Goal: Task Accomplishment & Management: Manage account settings

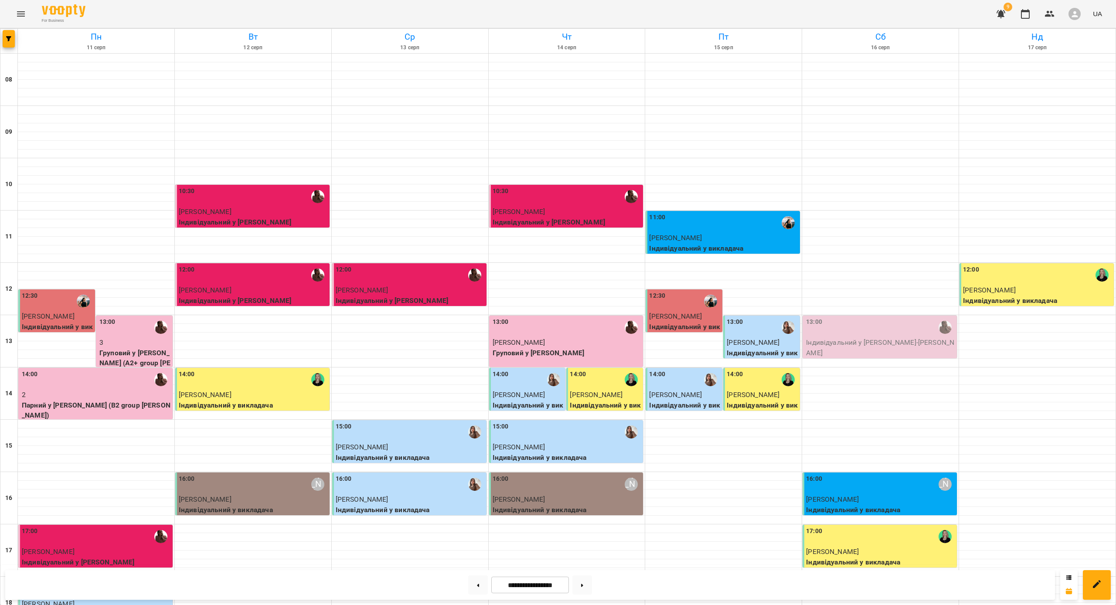
scroll to position [85, 0]
click at [854, 317] on div "13:00" at bounding box center [880, 327] width 149 height 20
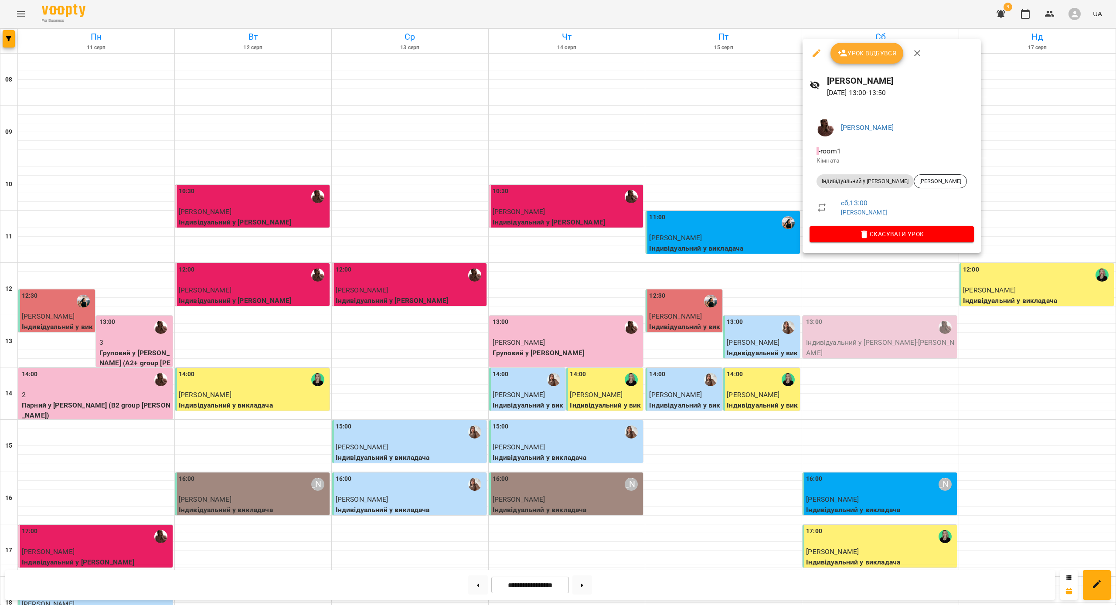
click at [862, 235] on icon "button" at bounding box center [865, 235] width 6 height 8
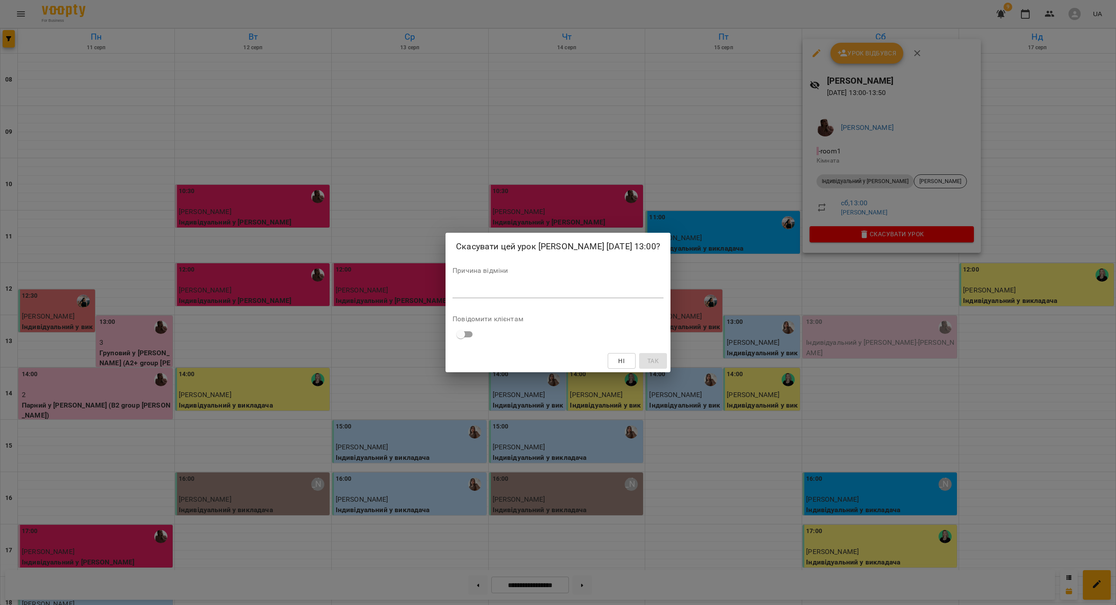
click at [600, 288] on textarea at bounding box center [558, 291] width 211 height 8
click at [657, 357] on span "Так" at bounding box center [662, 361] width 11 height 10
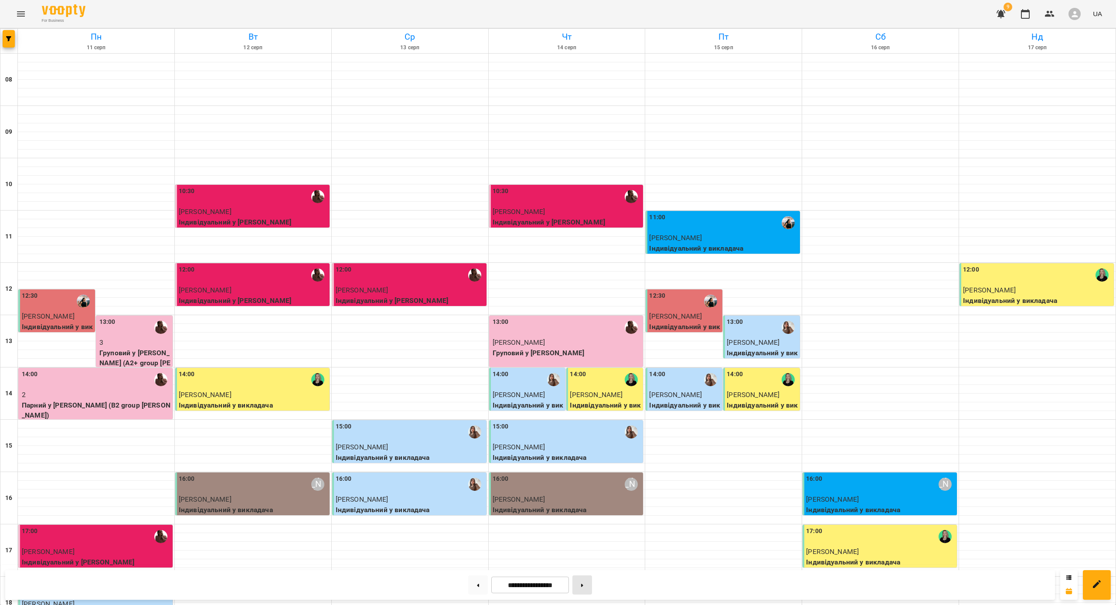
click at [587, 586] on button at bounding box center [583, 585] width 20 height 19
type input "**********"
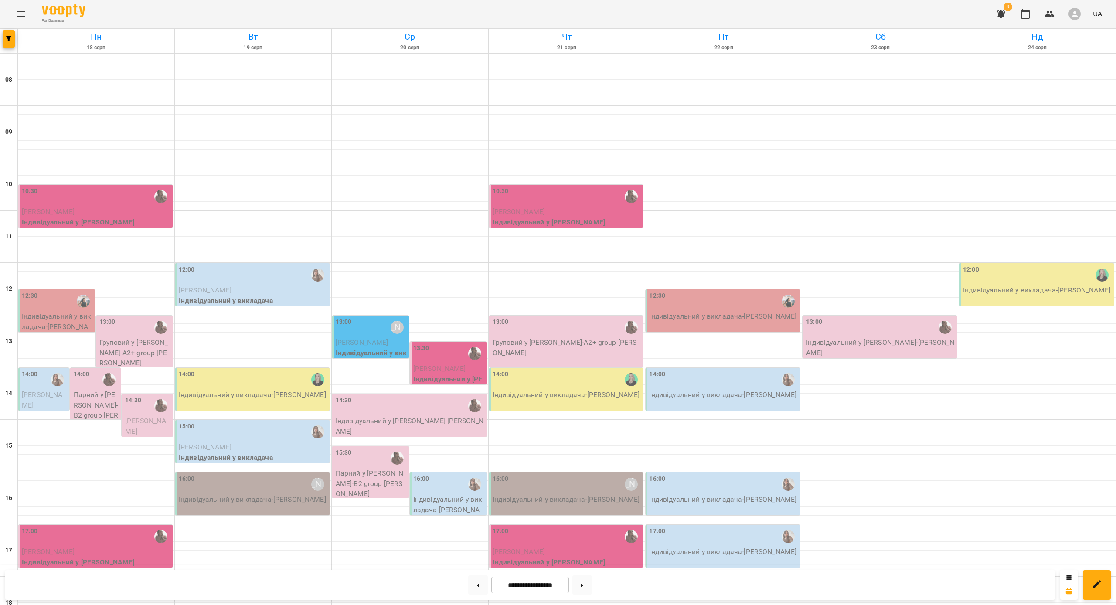
click at [88, 370] on div "14:00" at bounding box center [82, 380] width 16 height 20
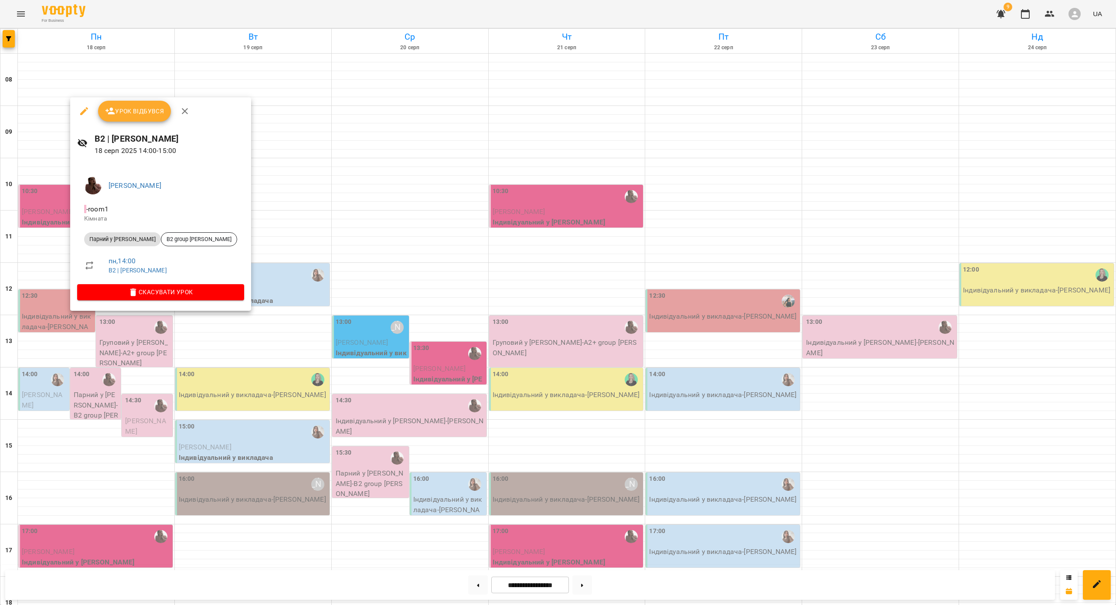
click at [130, 301] on div "[PERSON_NAME] - room1 Кімната Парний у [PERSON_NAME] B2 group [PERSON_NAME] , 1…" at bounding box center [160, 237] width 181 height 148
click at [130, 290] on span "Скасувати Урок" at bounding box center [160, 292] width 153 height 10
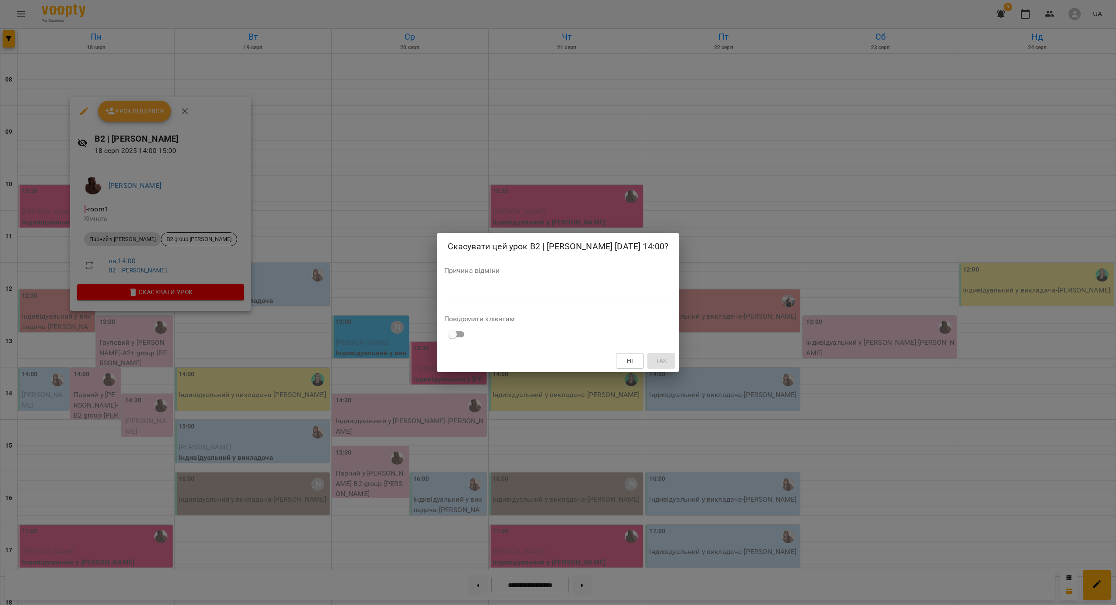
click at [494, 290] on textarea at bounding box center [558, 291] width 228 height 8
click at [656, 356] on span "Так" at bounding box center [661, 361] width 11 height 10
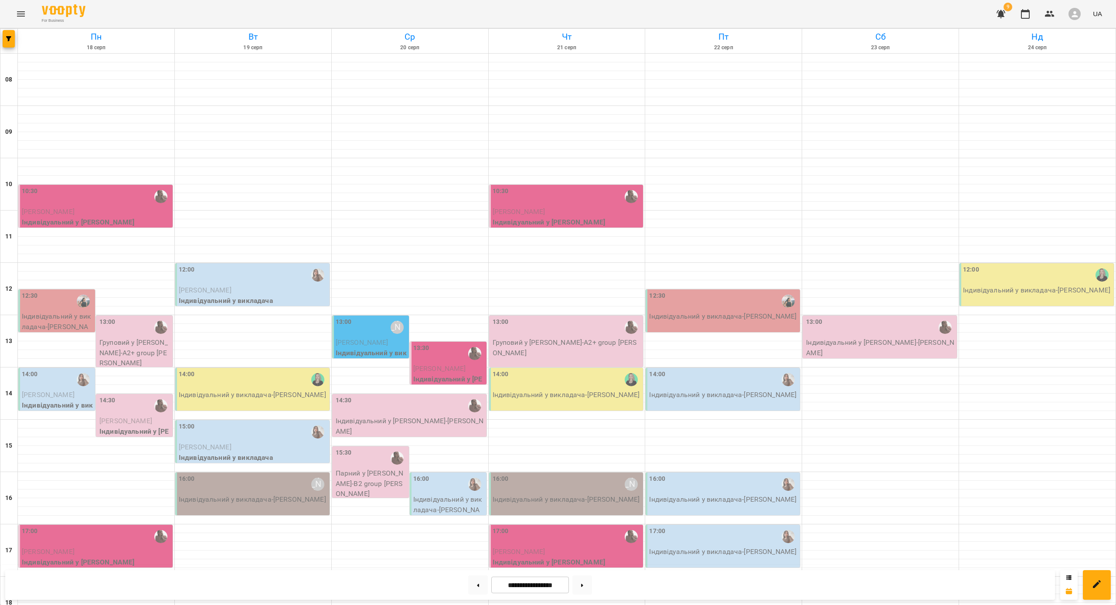
click at [130, 396] on div "14:30" at bounding box center [135, 406] width 72 height 20
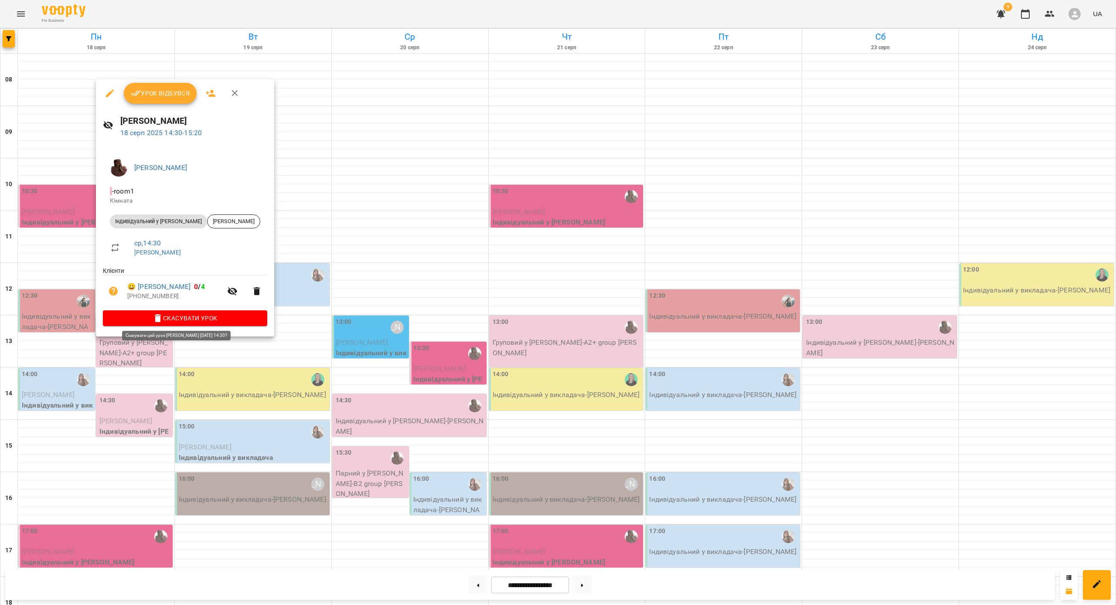
click at [161, 318] on span "Скасувати Урок" at bounding box center [185, 318] width 150 height 10
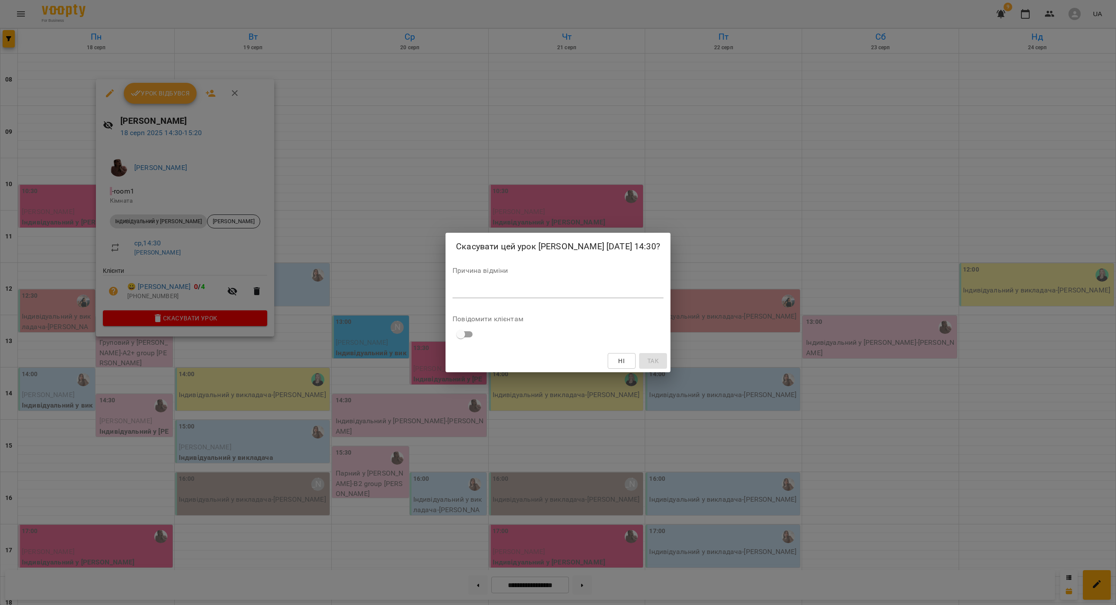
click at [513, 297] on div "*" at bounding box center [558, 292] width 211 height 14
click at [665, 367] on button "Так" at bounding box center [663, 361] width 28 height 16
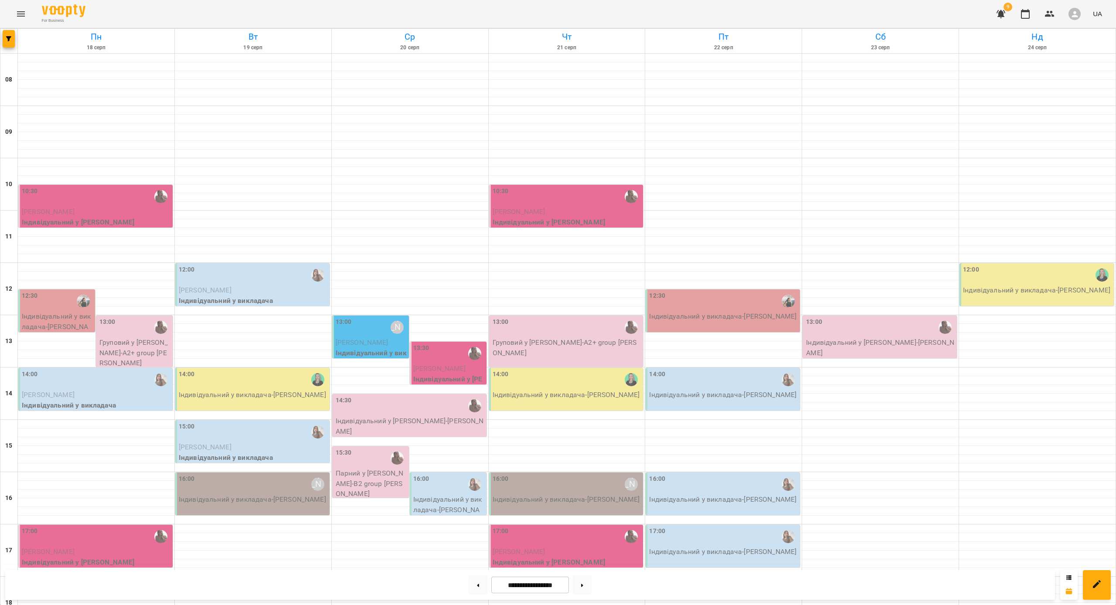
click at [137, 317] on div "13:00" at bounding box center [135, 327] width 72 height 20
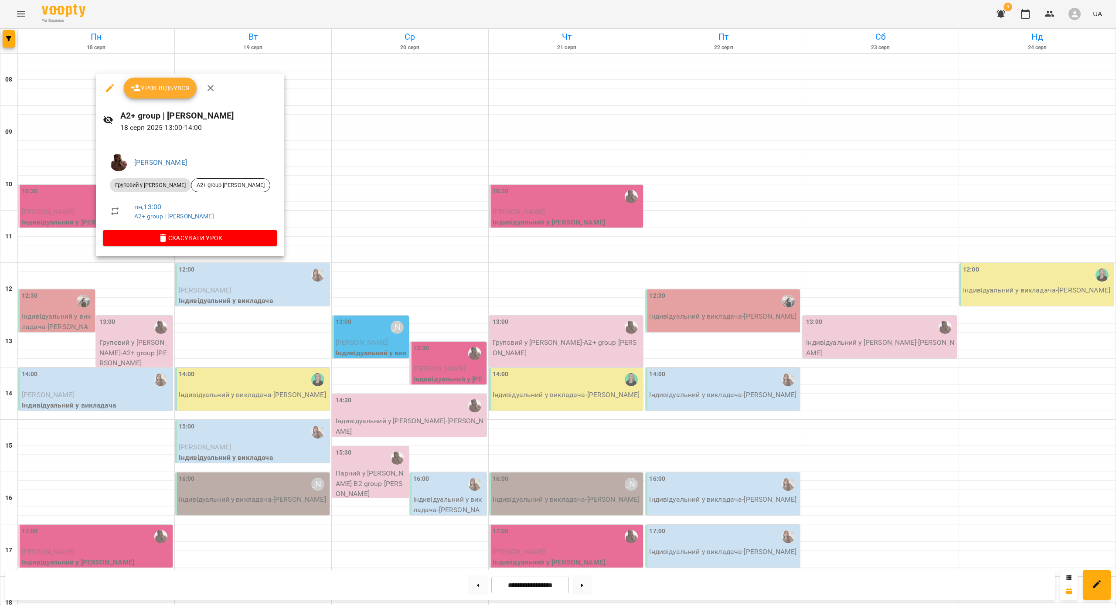
click at [111, 89] on icon "button" at bounding box center [110, 88] width 10 height 10
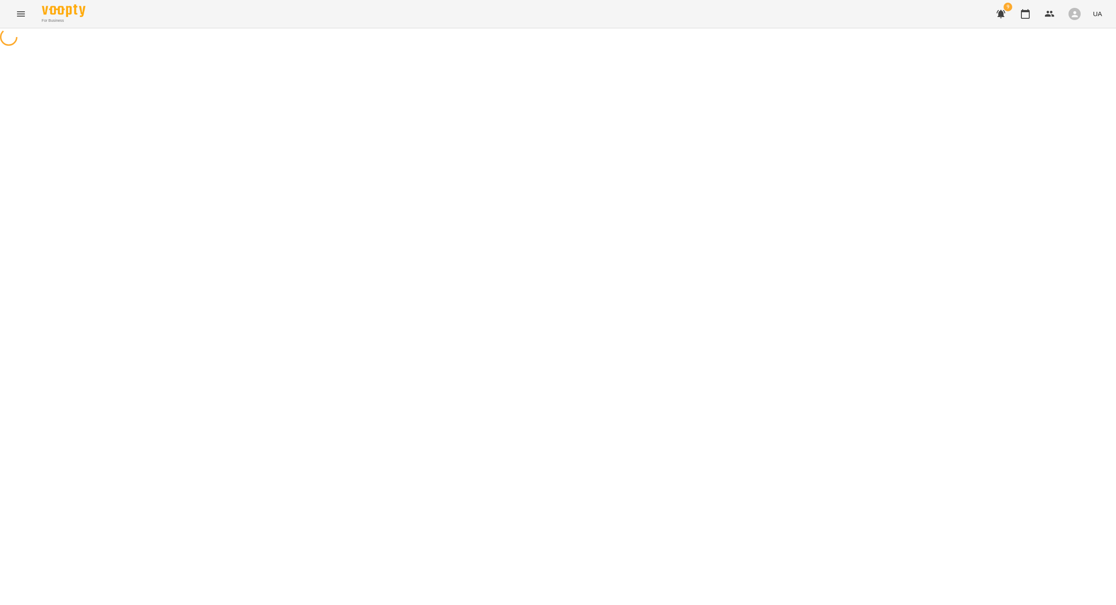
select select "**********"
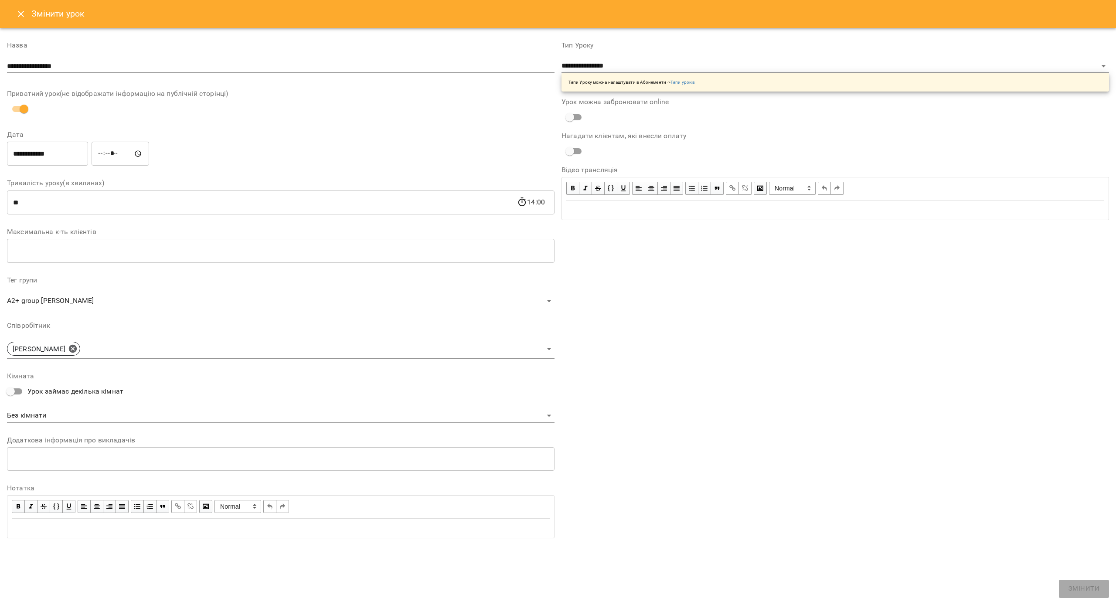
click at [54, 153] on input "**********" at bounding box center [47, 154] width 81 height 24
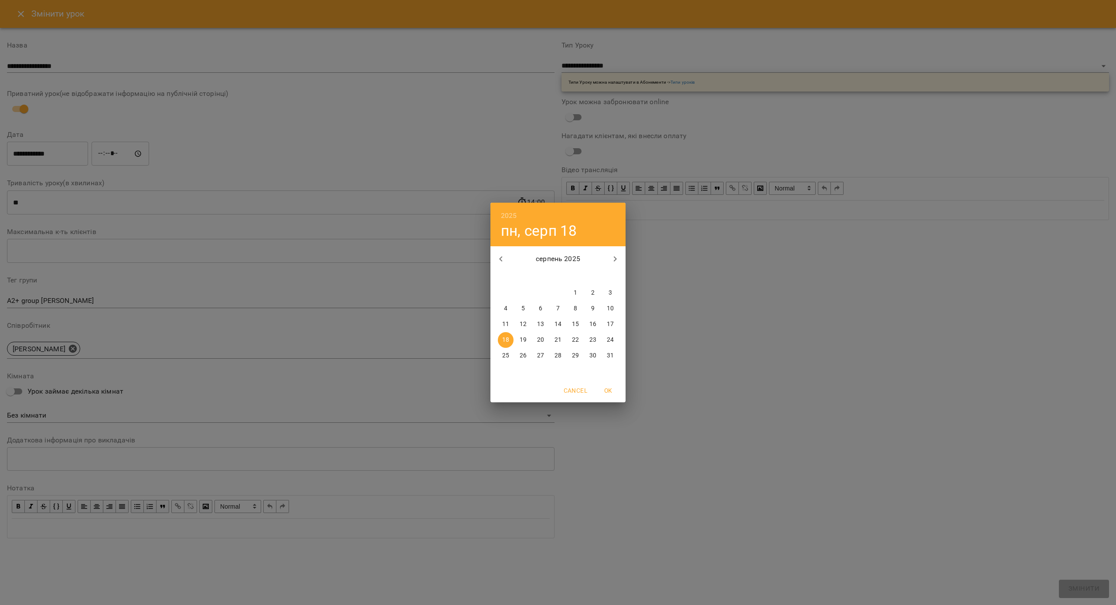
click at [521, 339] on p "19" at bounding box center [523, 340] width 7 height 9
type input "**********"
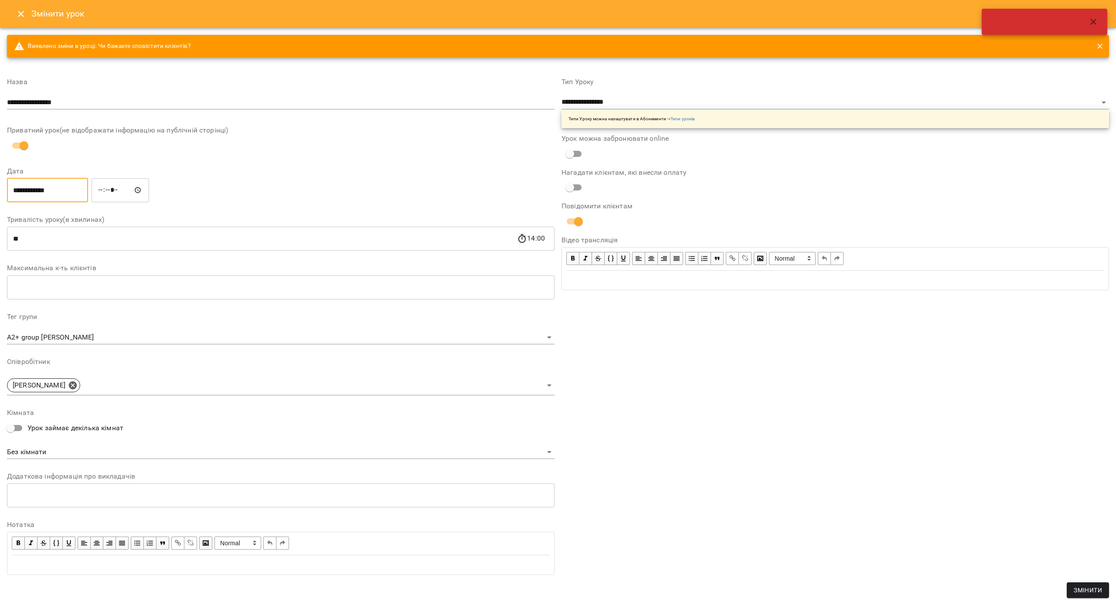
click at [536, 239] on div "14:00" at bounding box center [531, 239] width 28 height 0
click at [109, 188] on input "*****" at bounding box center [121, 190] width 58 height 24
type input "*****"
click at [1068, 590] on button "Змінити" at bounding box center [1088, 591] width 42 height 16
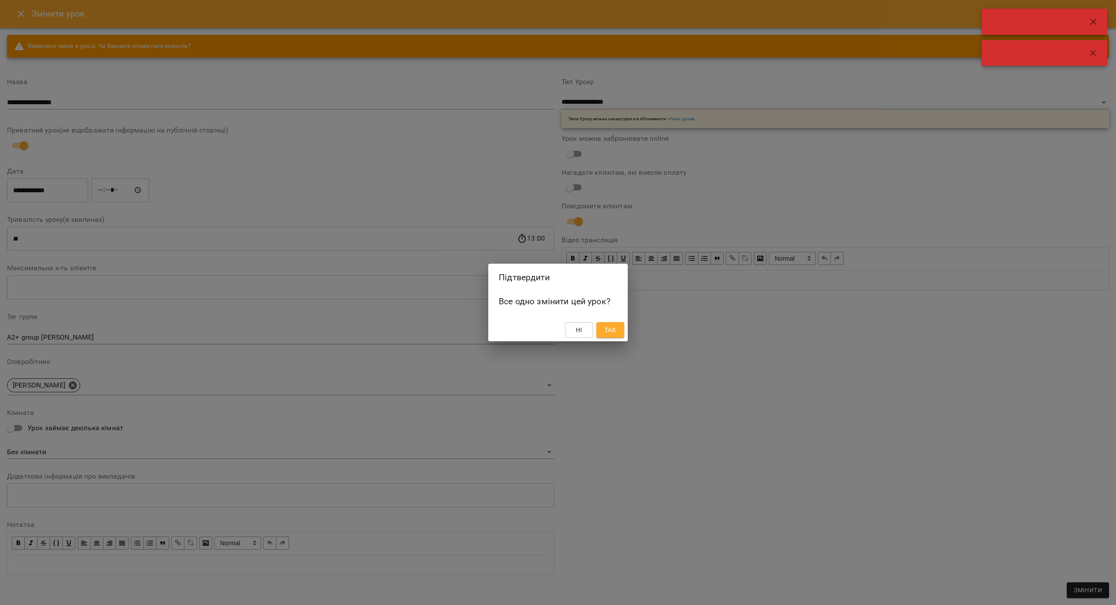
click at [610, 334] on span "Так" at bounding box center [610, 330] width 11 height 10
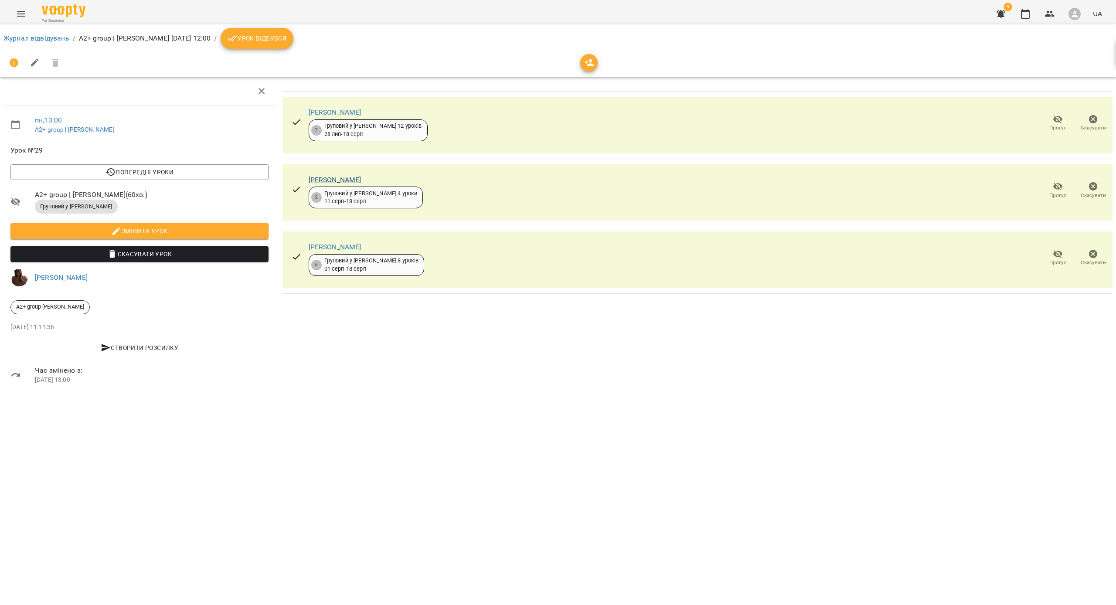
click at [336, 177] on link "[PERSON_NAME]" at bounding box center [335, 180] width 53 height 8
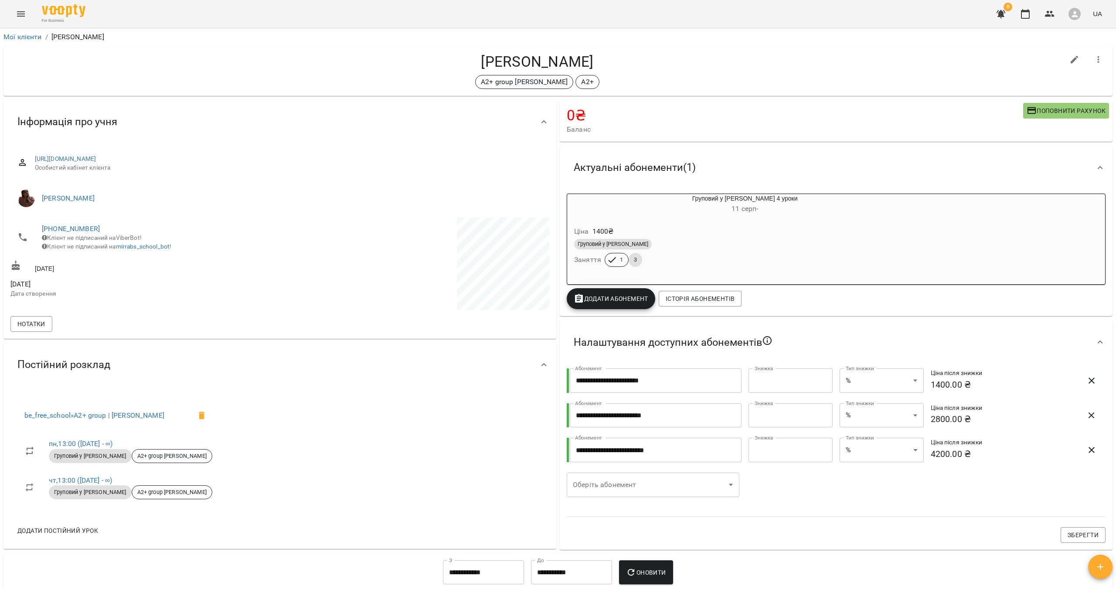
click at [1100, 57] on icon "button" at bounding box center [1099, 59] width 2 height 7
click at [1050, 78] on li "Заморозка" at bounding box center [1045, 78] width 125 height 16
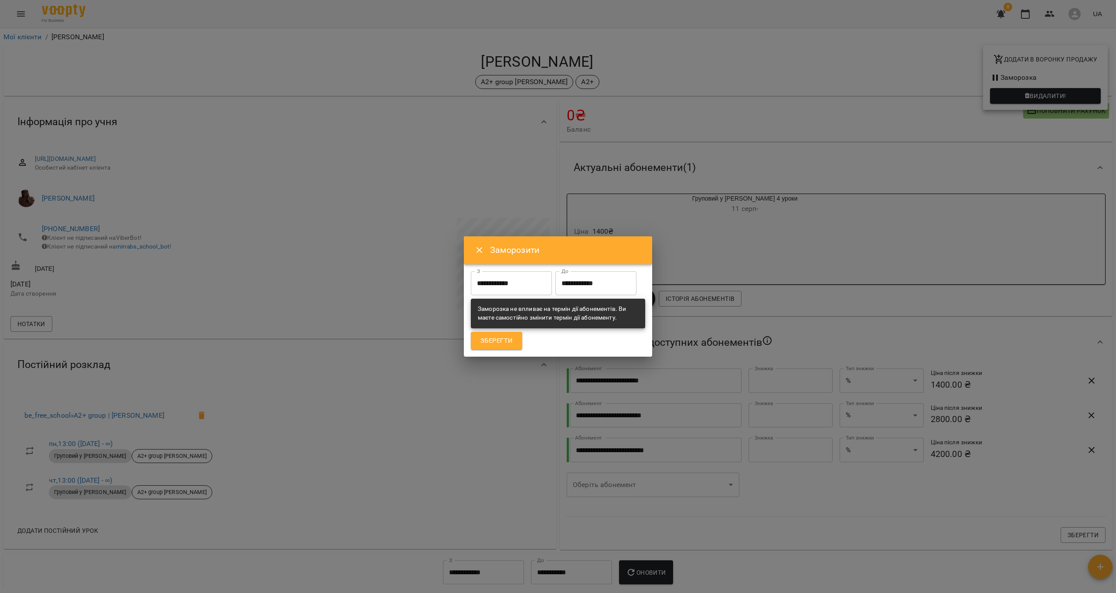
click at [555, 296] on input "**********" at bounding box center [595, 283] width 81 height 24
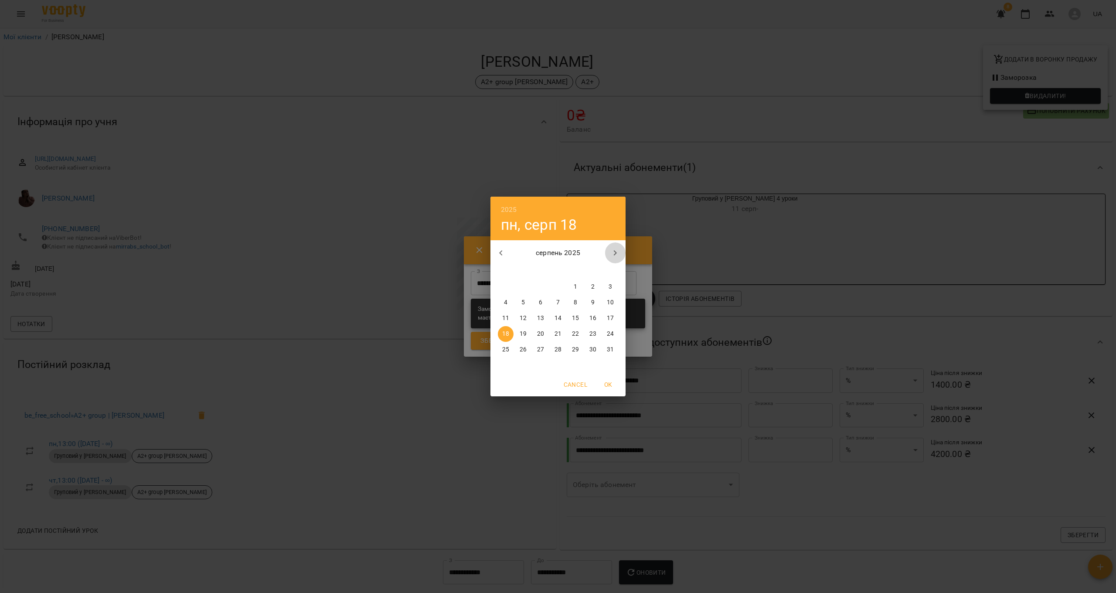
click at [617, 252] on icon "button" at bounding box center [615, 253] width 10 height 10
click at [503, 302] on span "8" at bounding box center [506, 302] width 16 height 9
type input "**********"
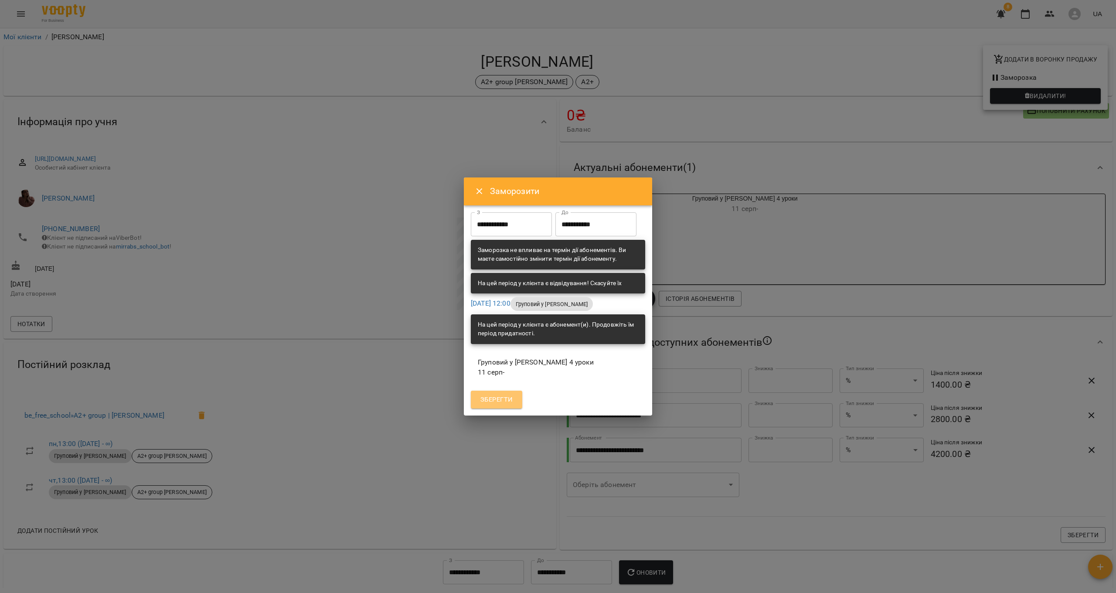
click at [500, 406] on span "Зберегти" at bounding box center [496, 399] width 32 height 11
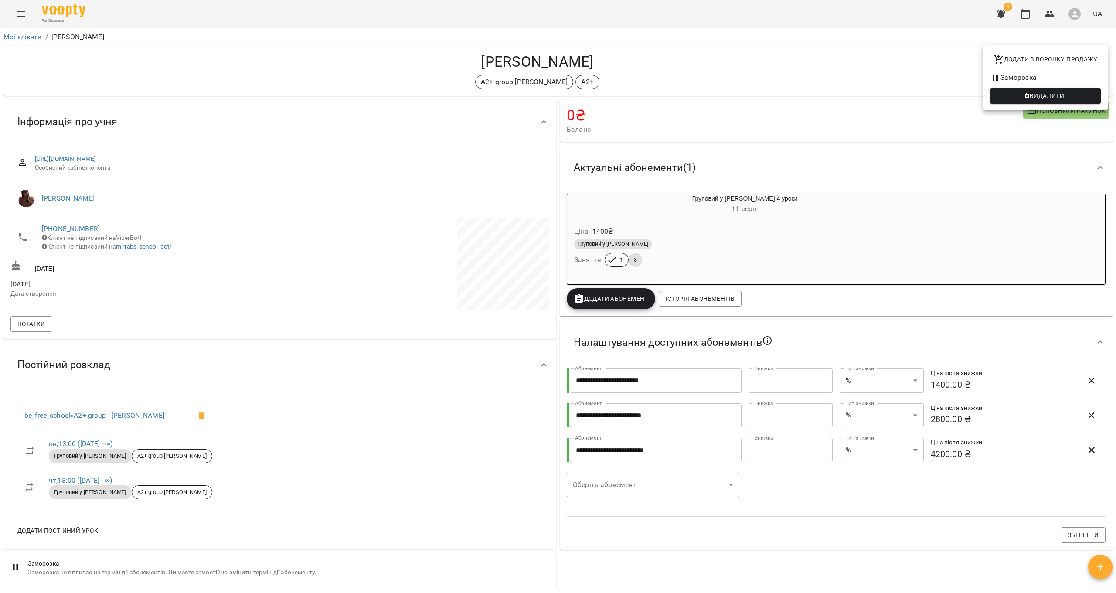
click at [1029, 15] on div at bounding box center [558, 296] width 1116 height 593
click at [1027, 14] on icon "button" at bounding box center [1025, 14] width 10 height 10
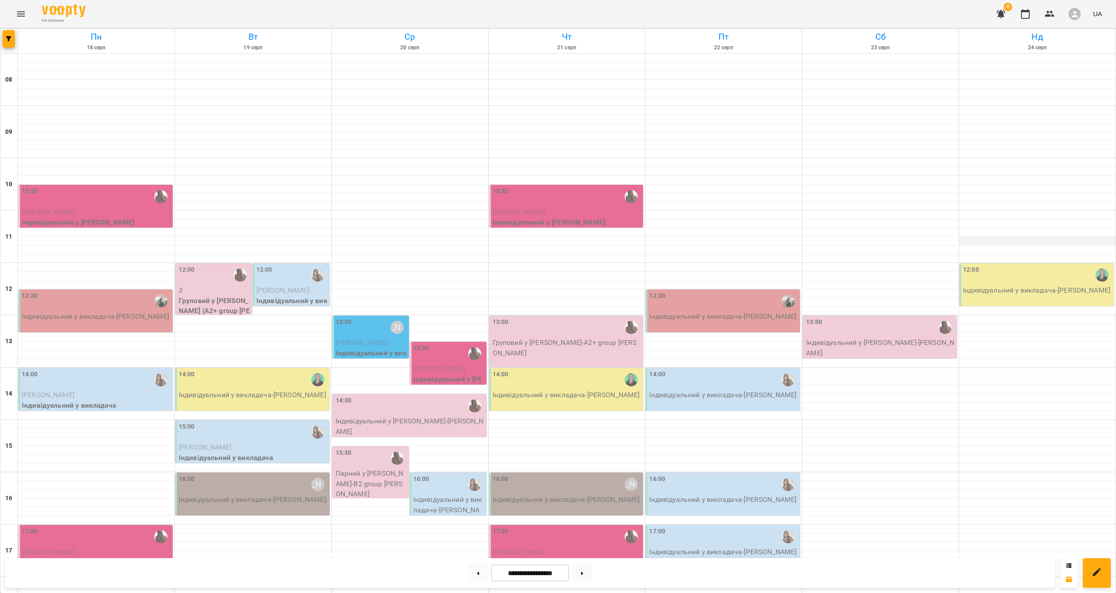
scroll to position [103, 0]
click at [123, 187] on div "10:30" at bounding box center [96, 197] width 149 height 20
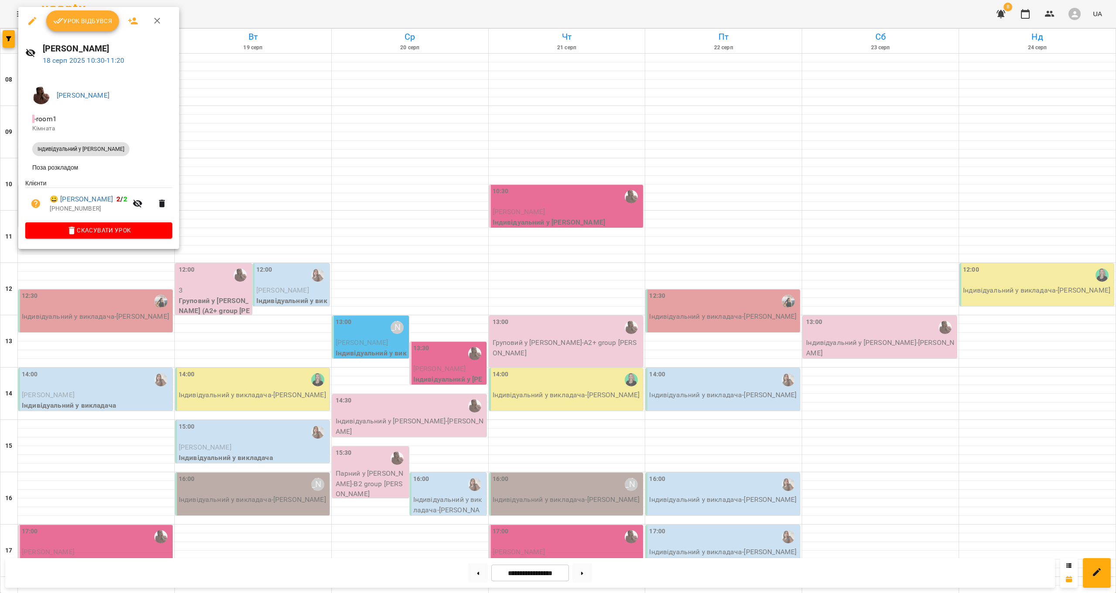
click at [79, 28] on button "Урок відбувся" at bounding box center [82, 20] width 73 height 21
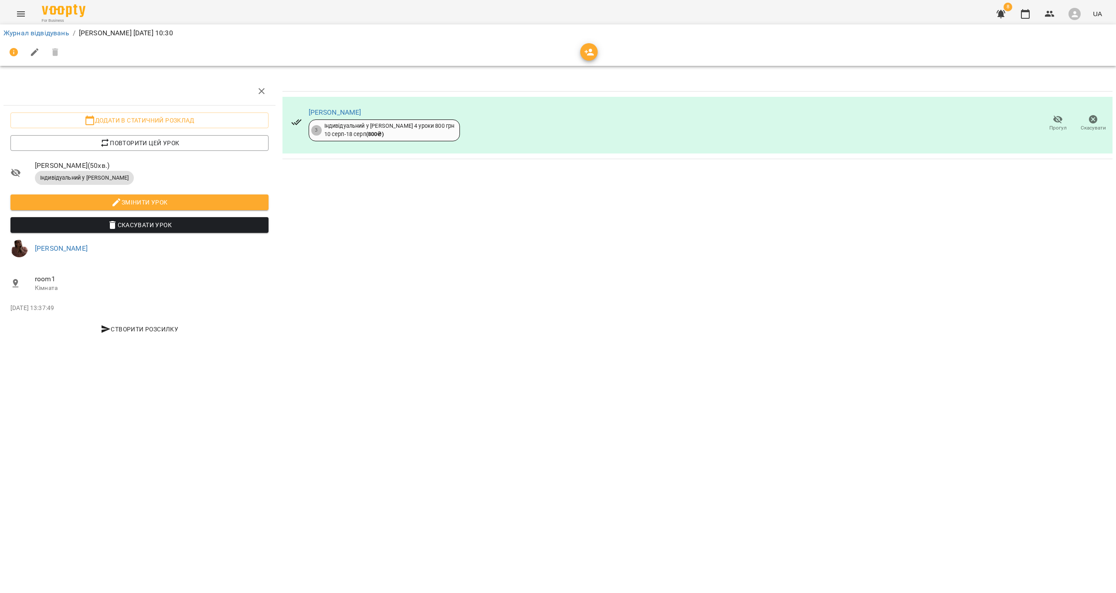
click at [56, 37] on li "Журнал відвідувань" at bounding box center [36, 33] width 66 height 10
click at [58, 34] on link "Журнал відвідувань" at bounding box center [36, 33] width 66 height 8
